Goal: Task Accomplishment & Management: Manage account settings

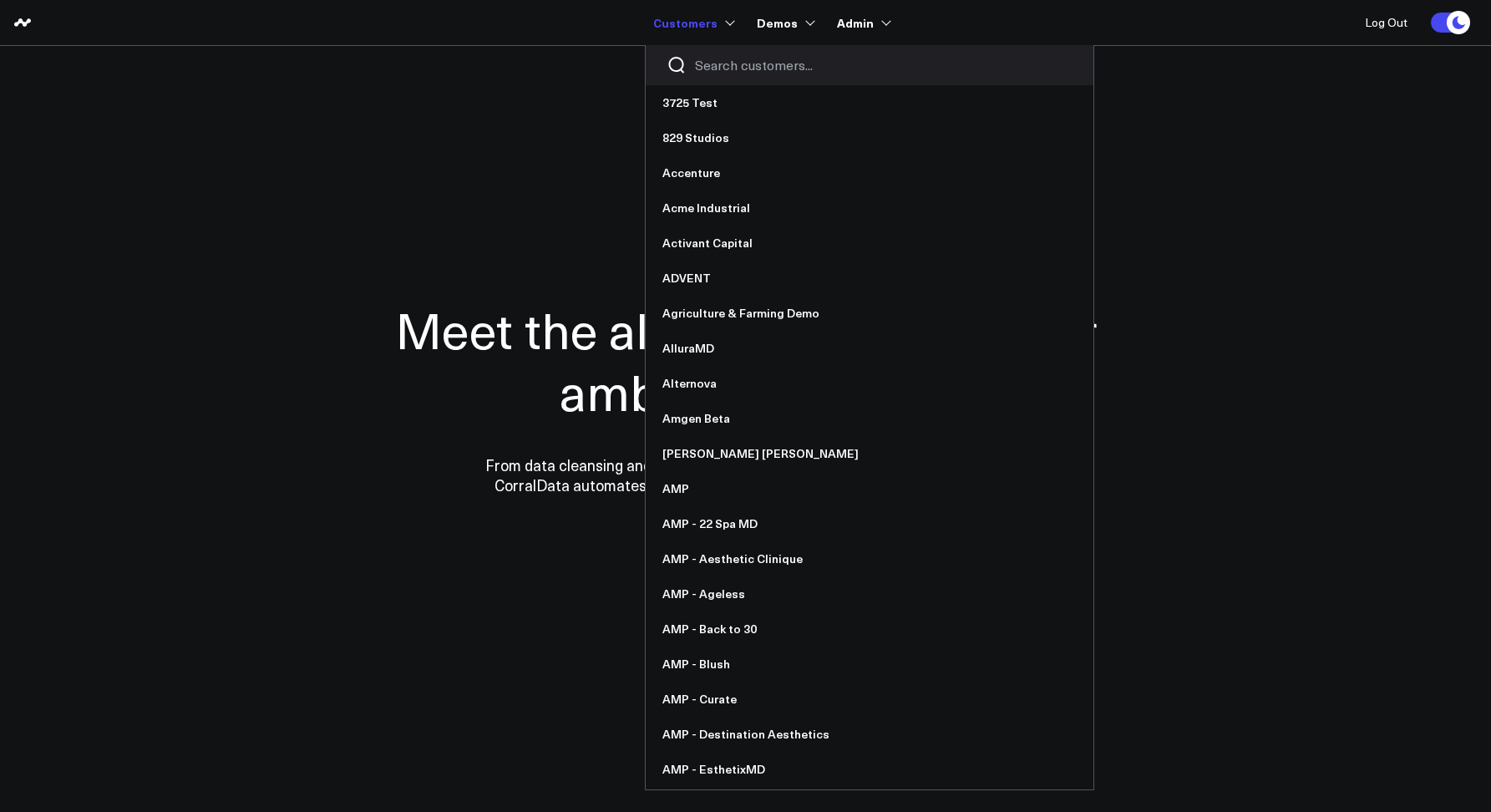
click at [710, 68] on input "Search customers input" at bounding box center [884, 65] width 378 height 18
type input "m"
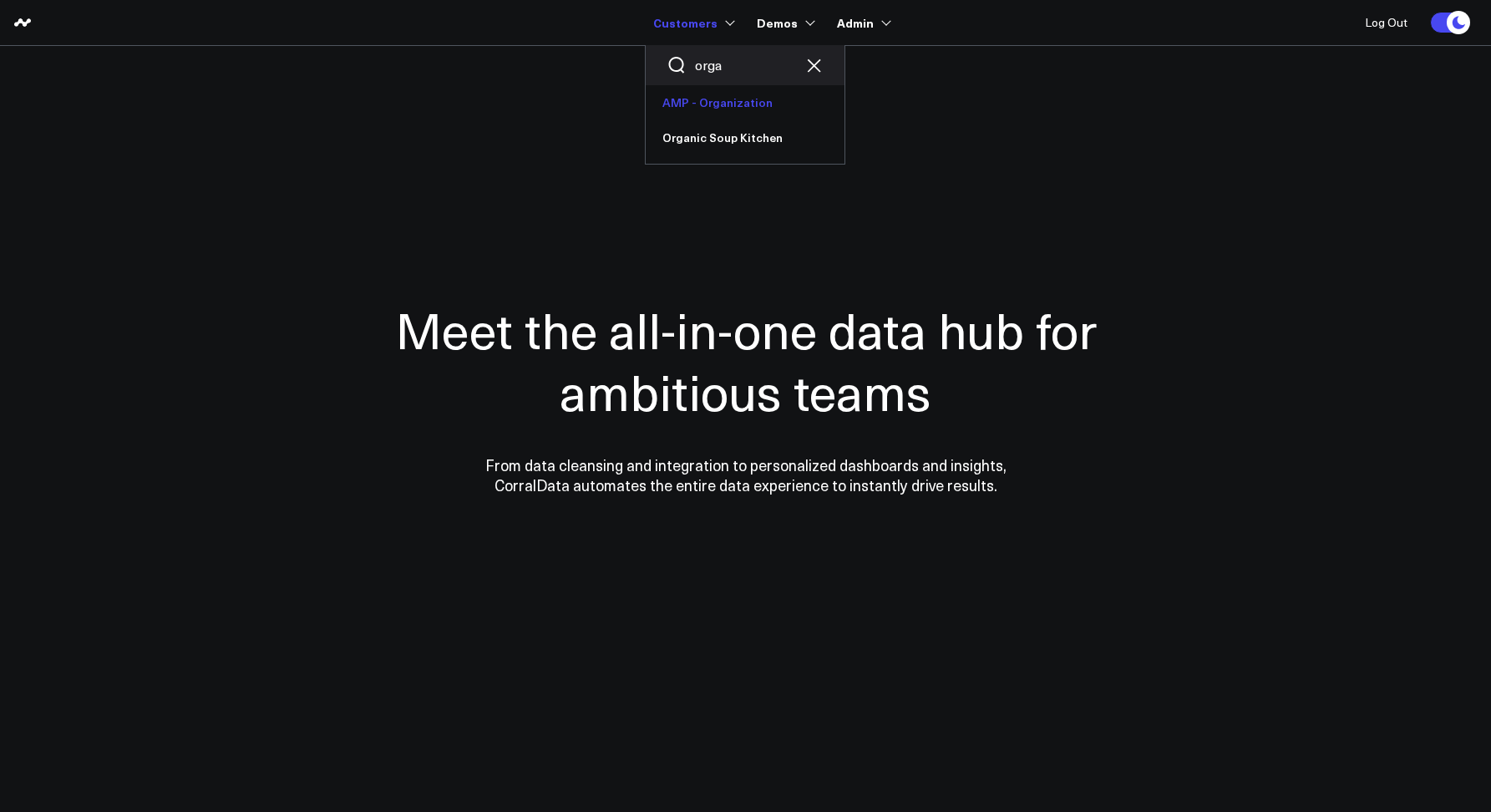
type input "orga"
click at [699, 96] on link "AMP - Organization" at bounding box center [745, 103] width 199 height 35
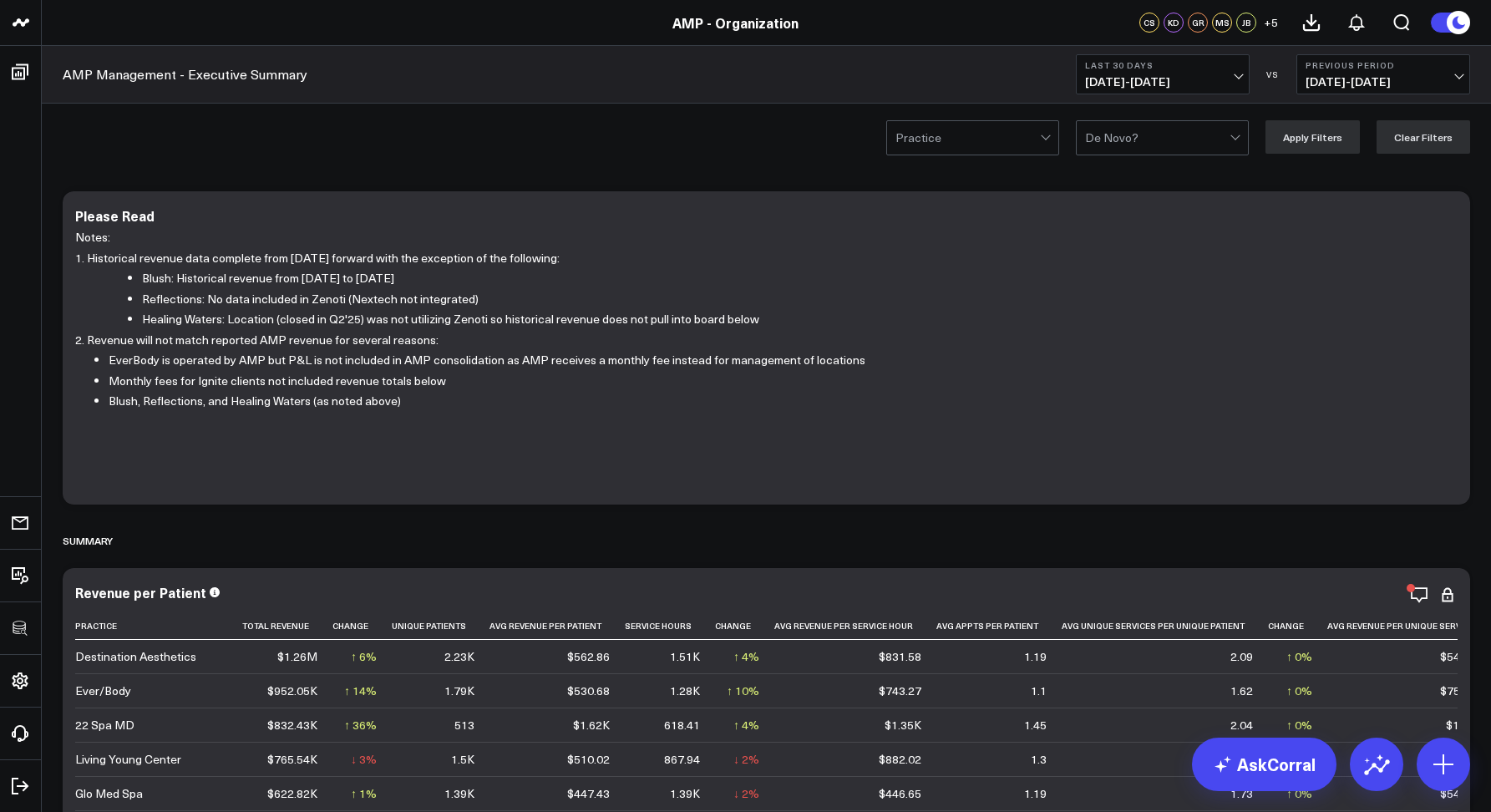
click at [1139, 56] on button "Last 30 Days 09/04/25 - 10/03/25" at bounding box center [1163, 74] width 174 height 40
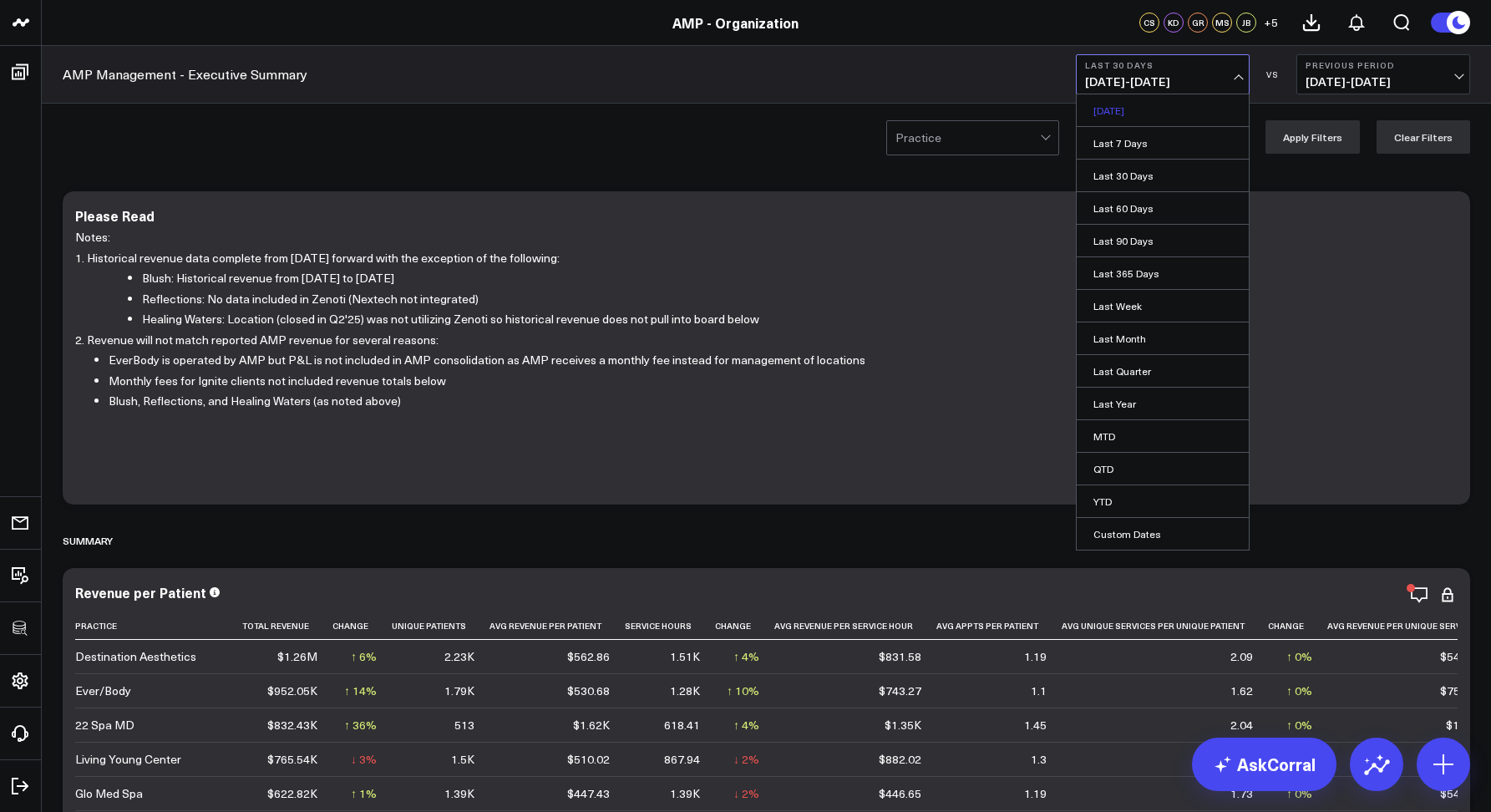
click at [1125, 97] on link "[DATE]" at bounding box center [1163, 110] width 172 height 32
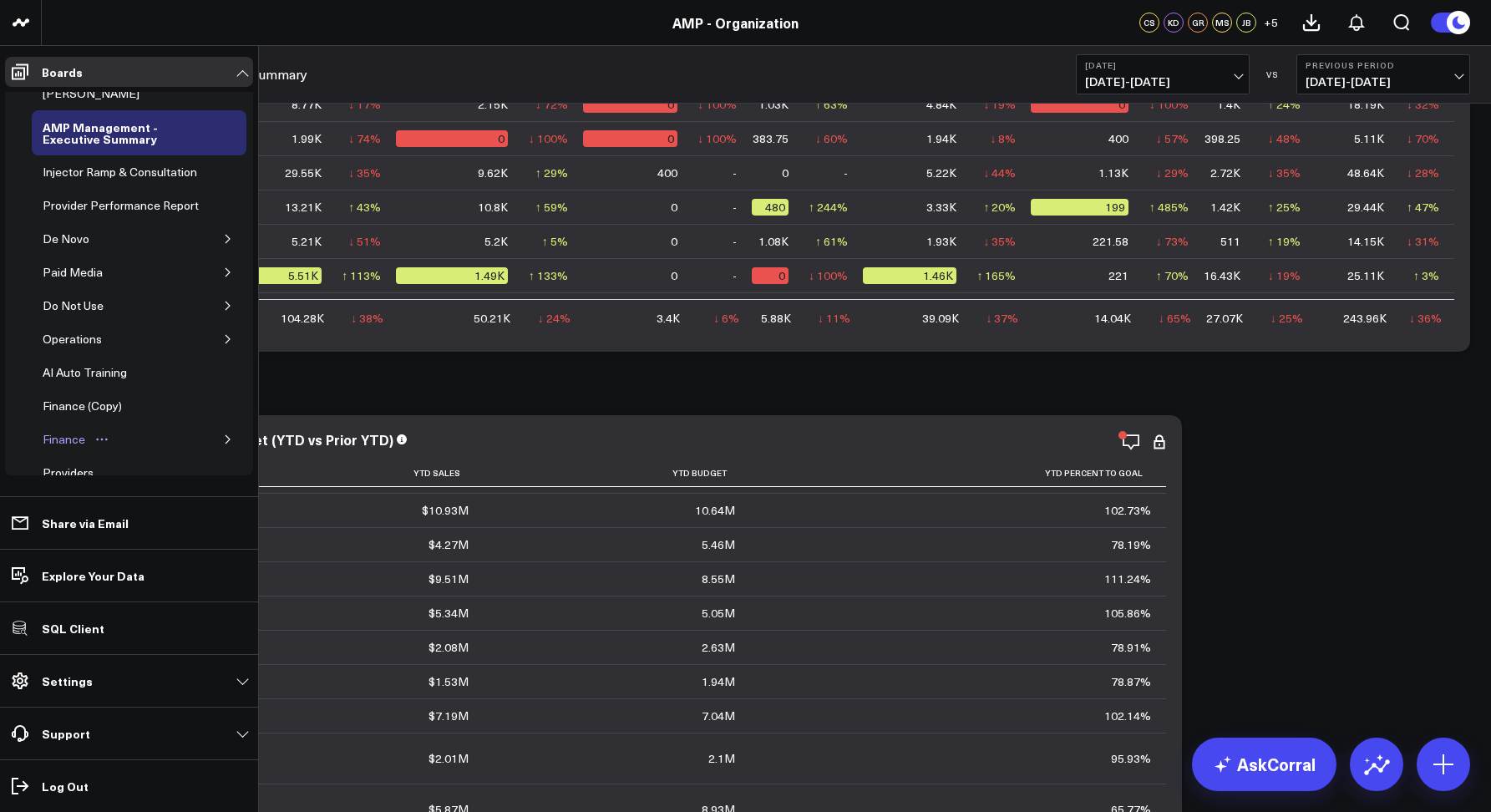
scroll to position [23, 0]
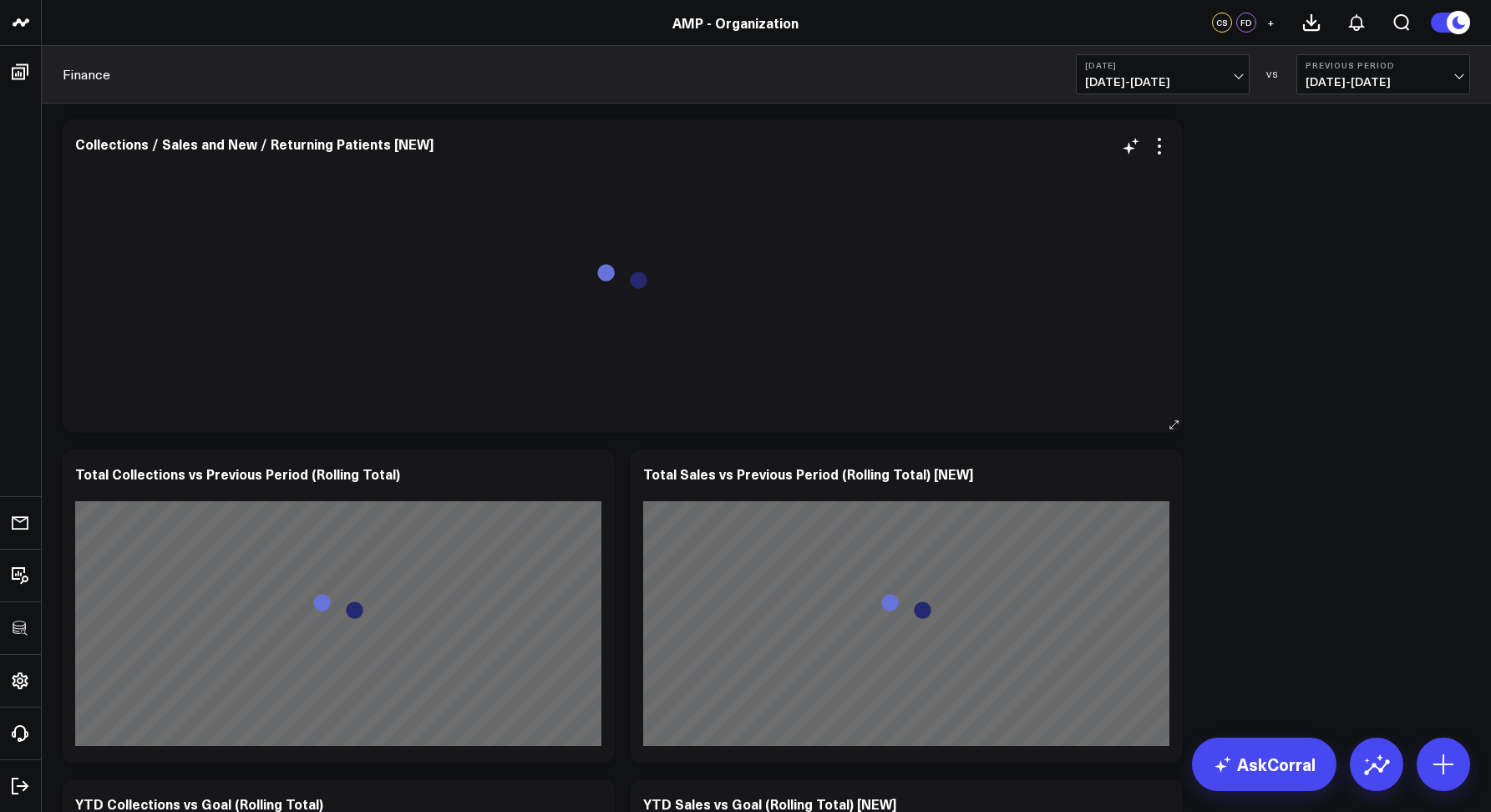
scroll to position [2307, 0]
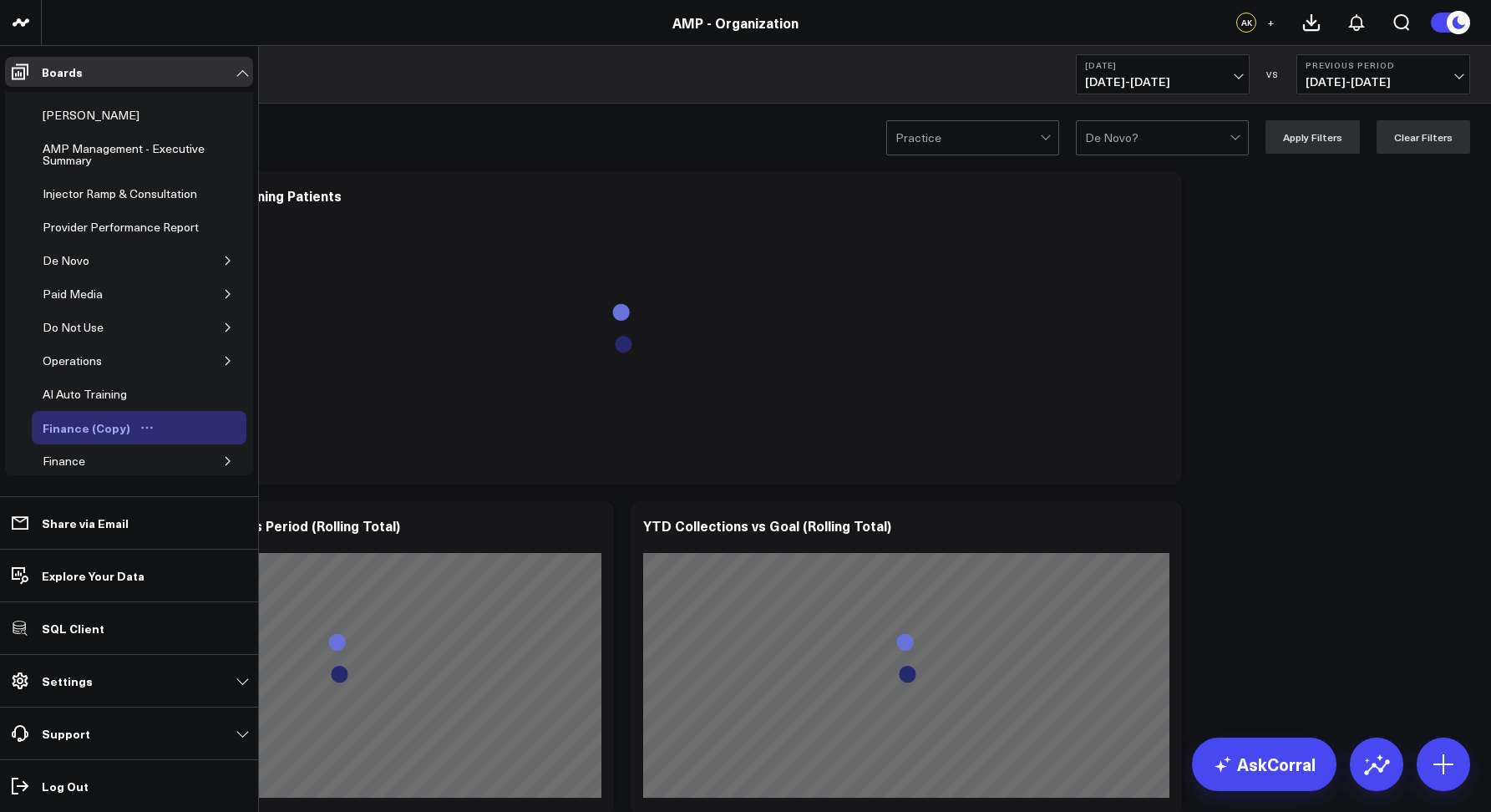
click at [146, 429] on icon "Open board menu" at bounding box center [147, 428] width 3 height 3
click at [203, 570] on button "Delete Board" at bounding box center [218, 570] width 135 height 32
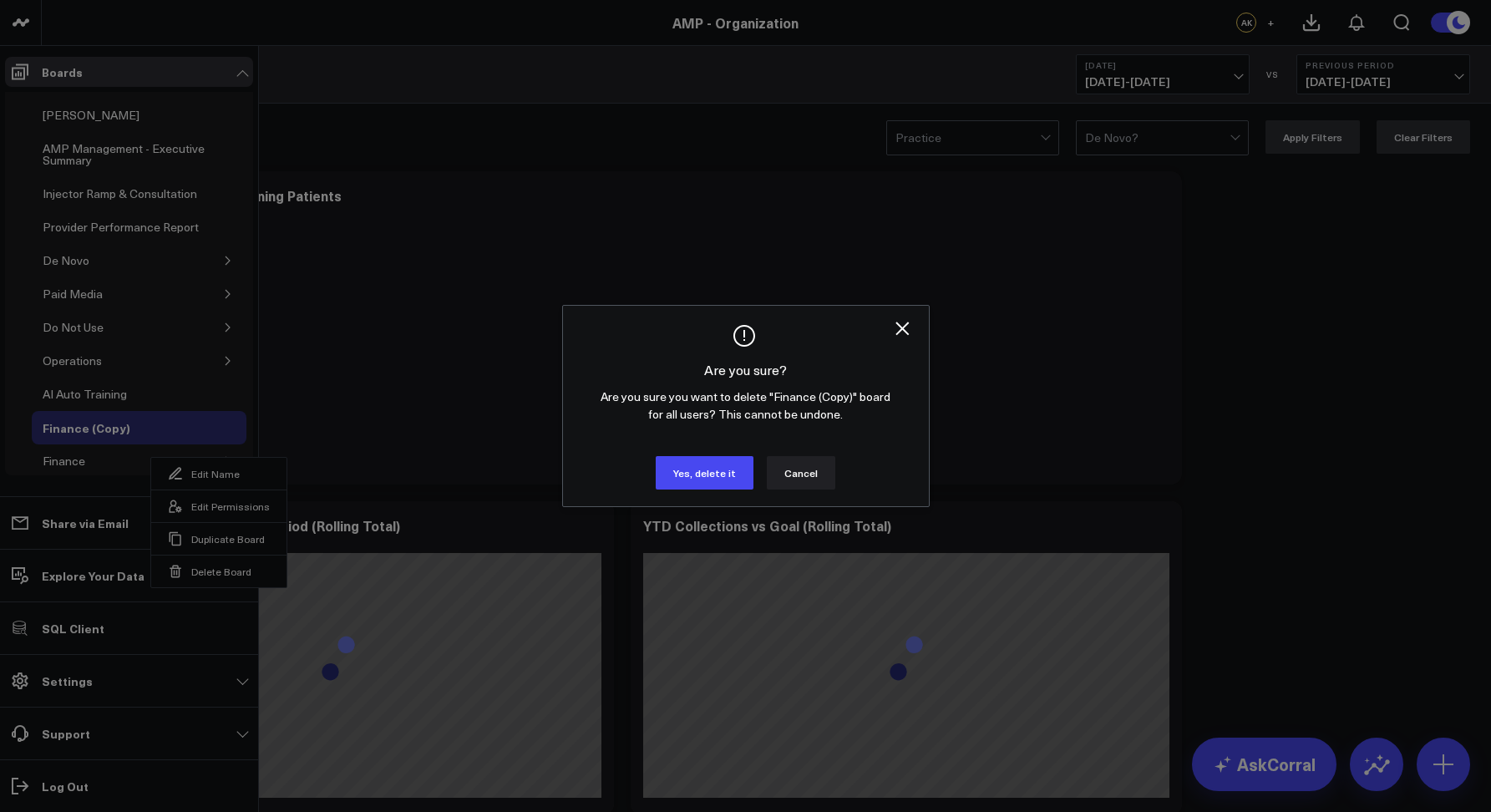
click at [729, 497] on div "Are you sure? Are you sure you want to delete "Finance (Copy)" board for all us…" at bounding box center [746, 406] width 366 height 200
click at [721, 488] on button "Yes, delete it" at bounding box center [705, 473] width 97 height 33
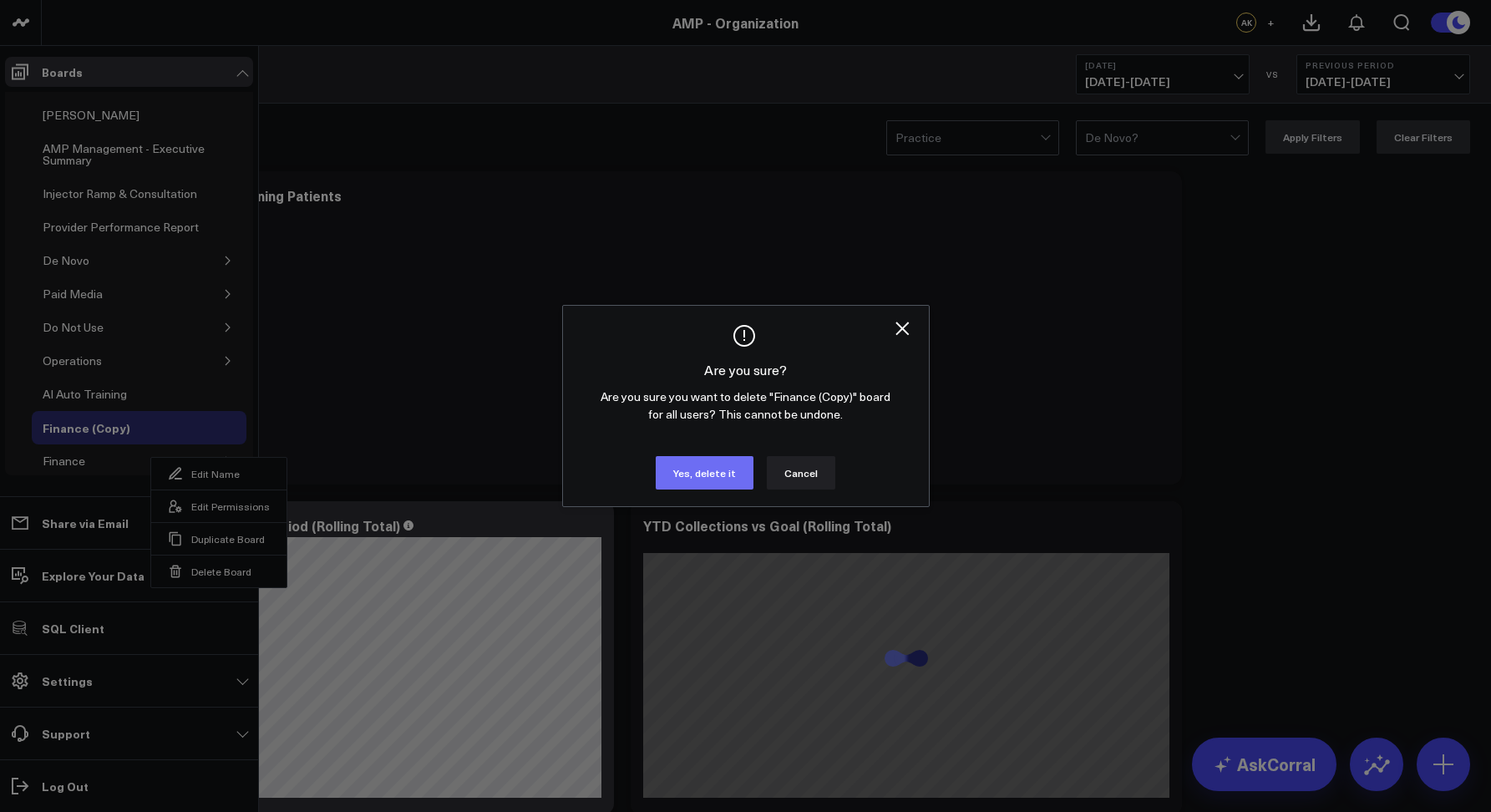
click at [712, 476] on button "Yes, delete it" at bounding box center [705, 473] width 97 height 33
